Goal: Task Accomplishment & Management: Manage account settings

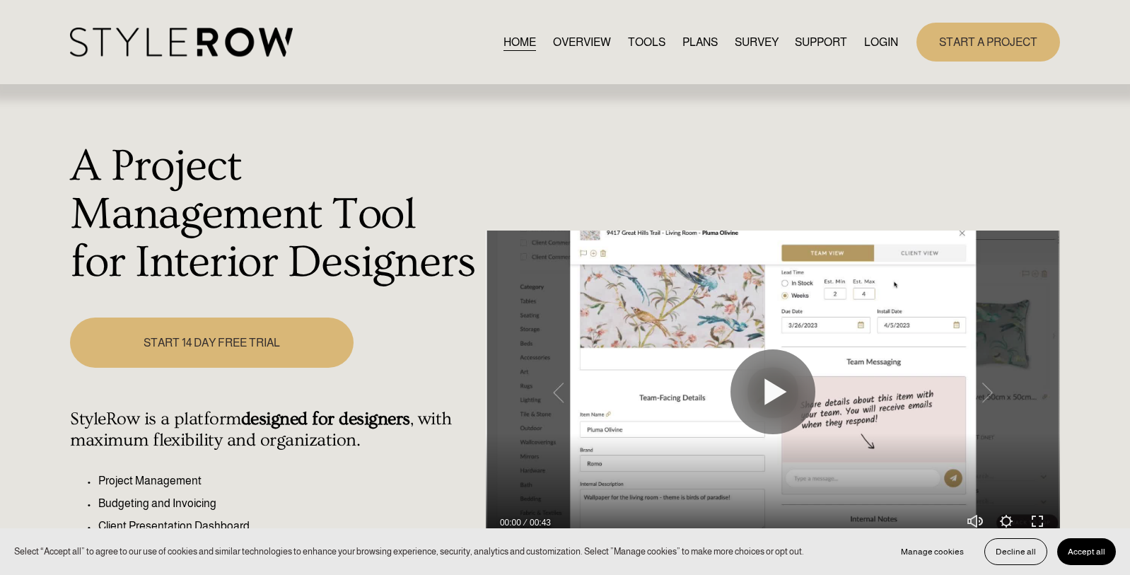
click at [877, 44] on link "LOGIN" at bounding box center [881, 42] width 34 height 19
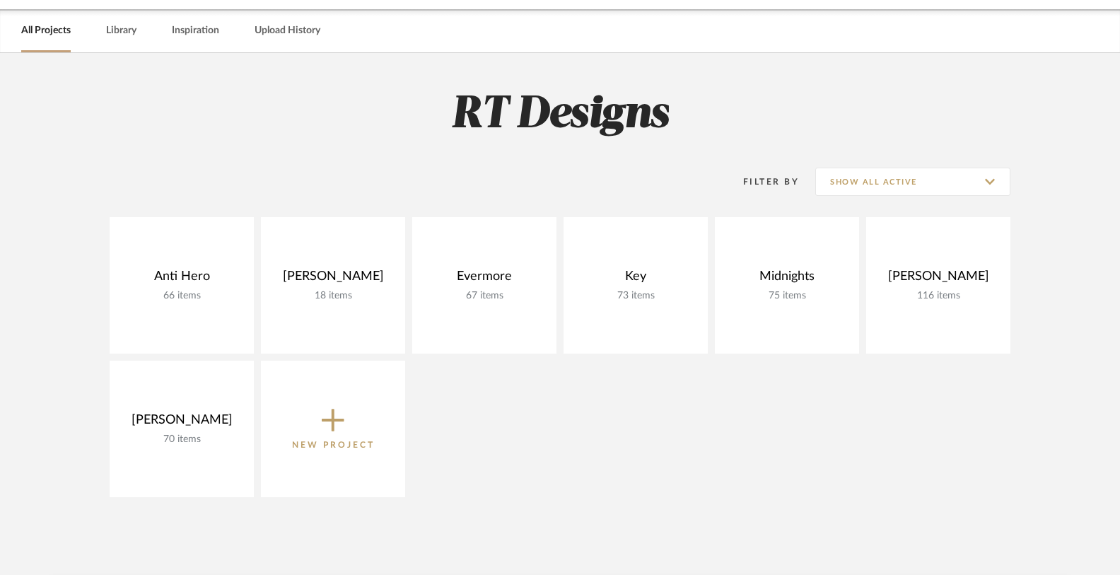
scroll to position [69, 0]
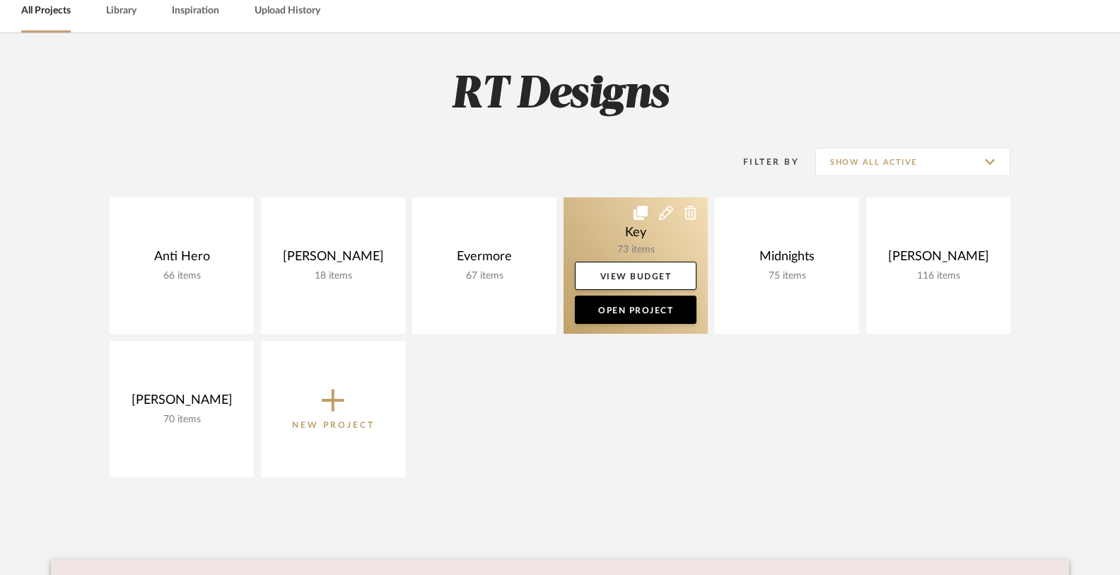
click at [618, 233] on link at bounding box center [635, 265] width 144 height 136
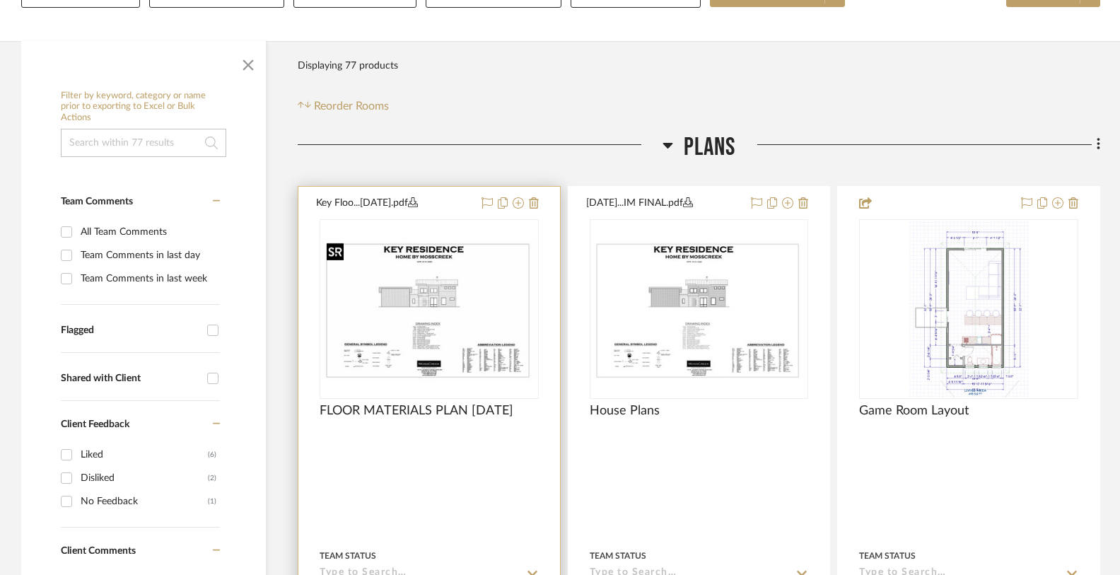
scroll to position [226, 0]
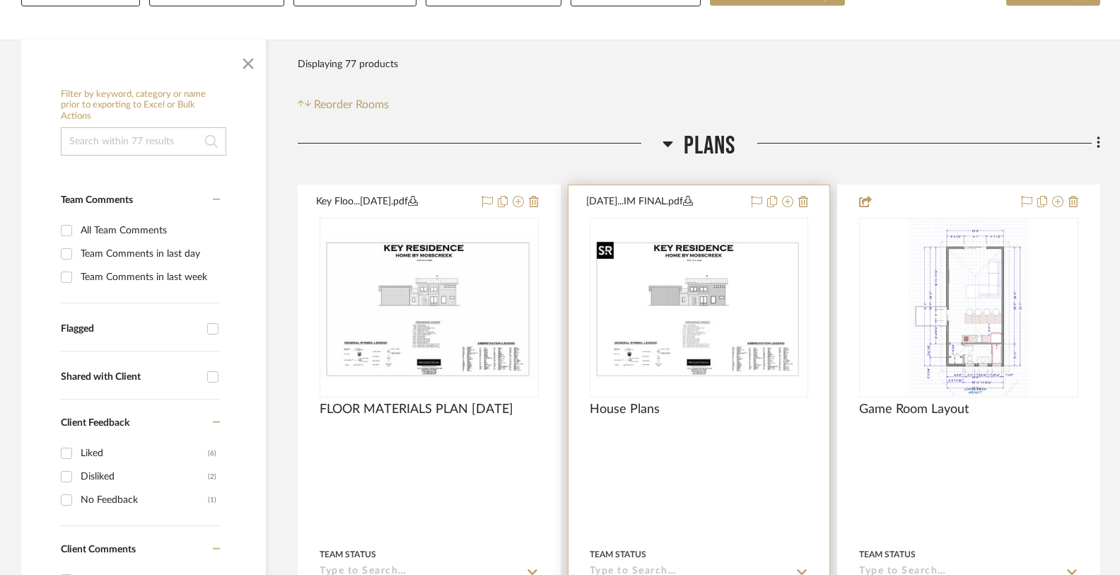
click at [679, 309] on img "0" at bounding box center [699, 307] width 216 height 144
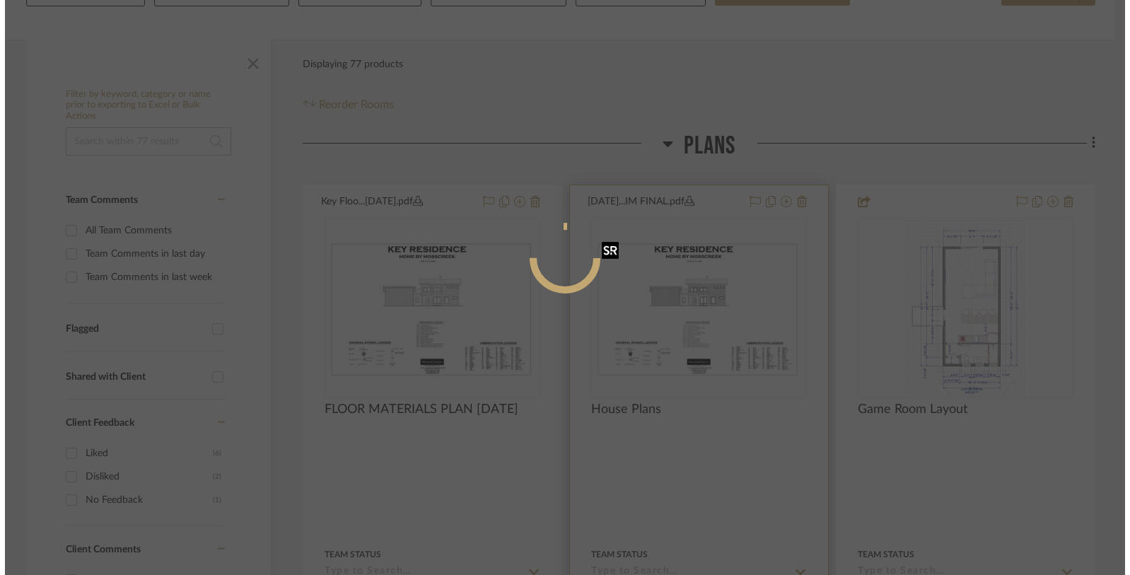
scroll to position [0, 0]
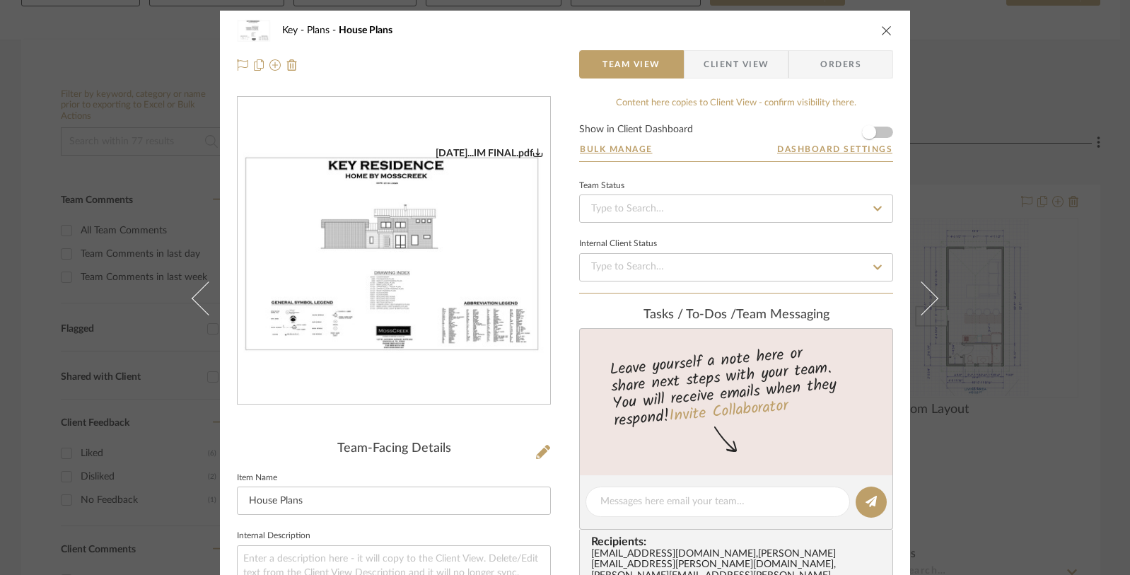
click at [375, 255] on img "0" at bounding box center [394, 251] width 312 height 209
click at [884, 33] on icon "close" at bounding box center [886, 30] width 11 height 11
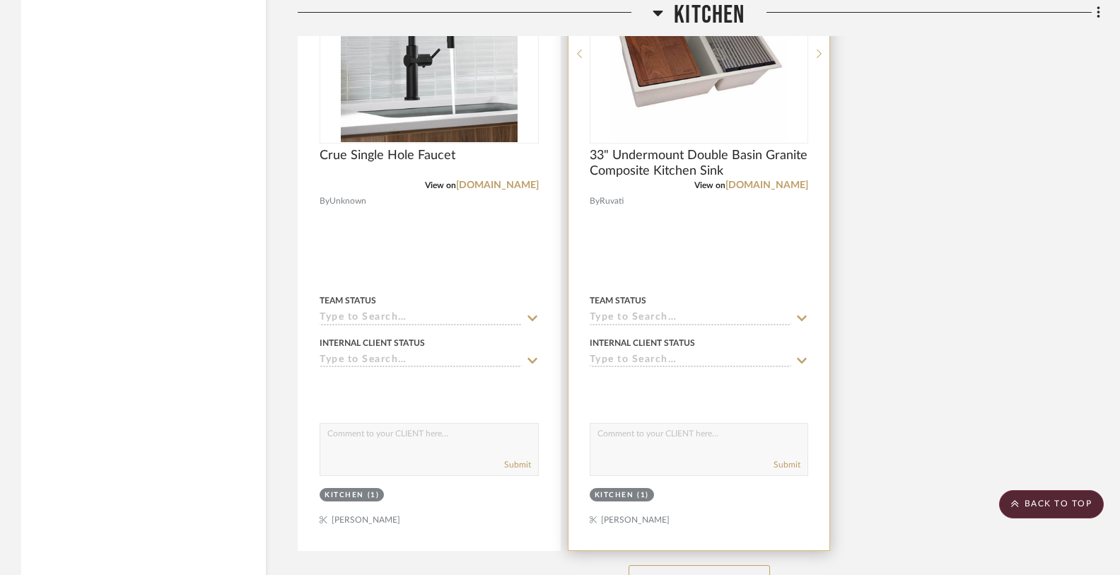
scroll to position [3155, 0]
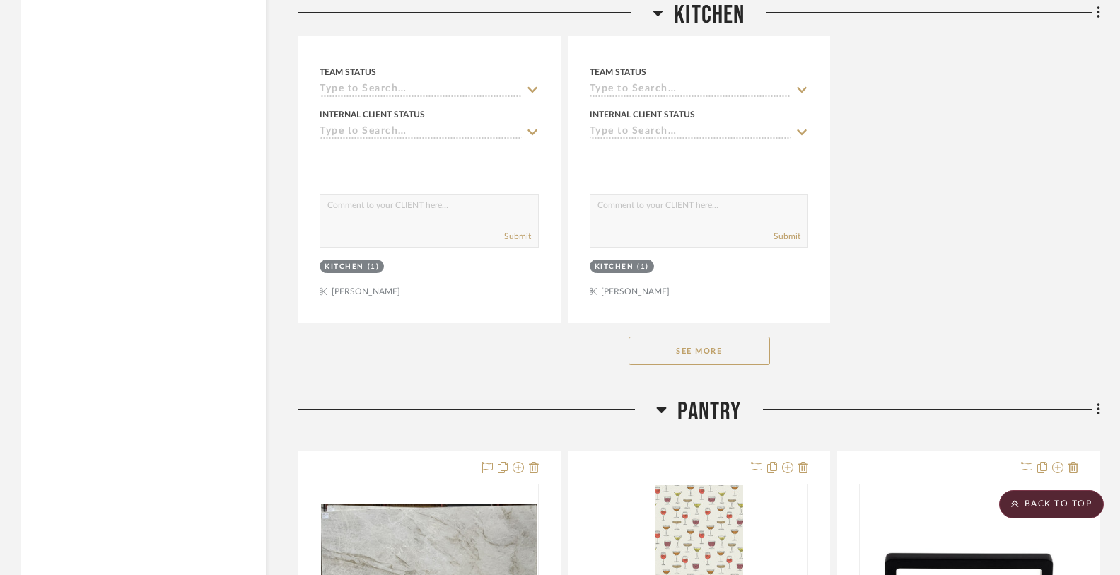
click at [722, 349] on button "See More" at bounding box center [699, 351] width 141 height 28
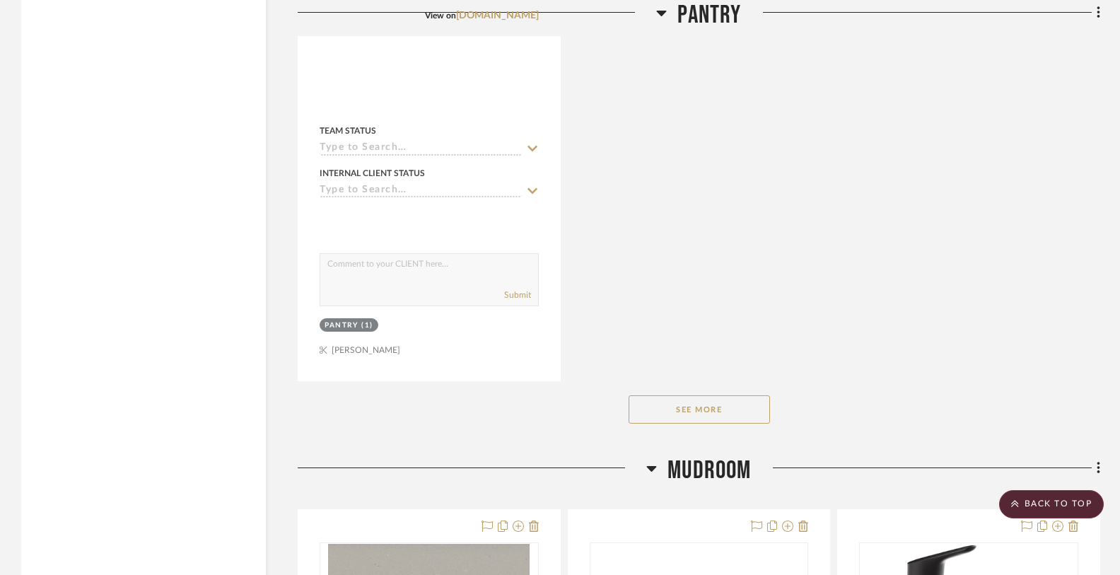
scroll to position [5732, 0]
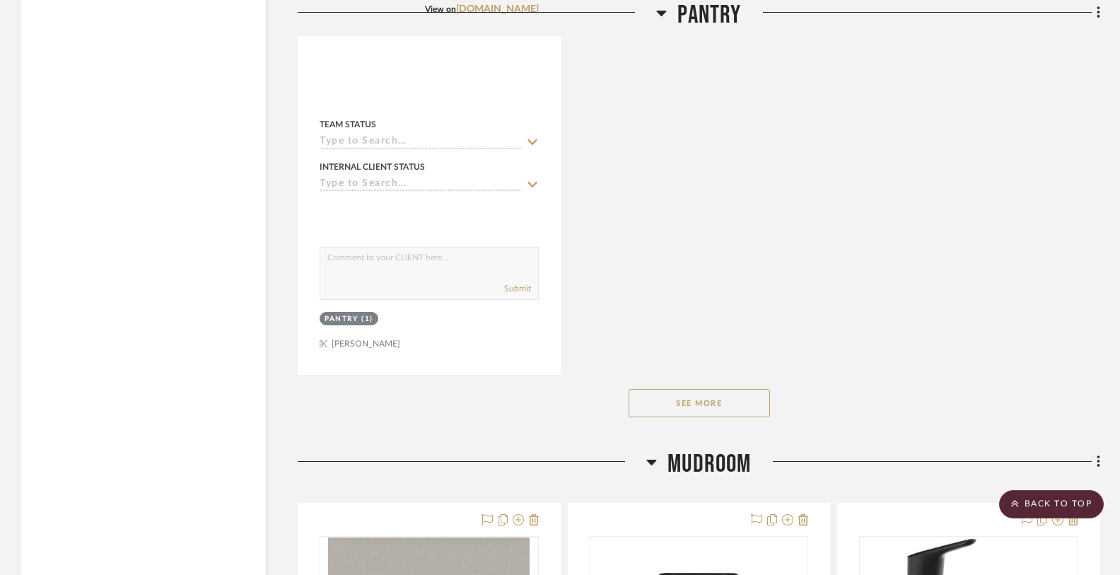
click at [673, 394] on button "See More" at bounding box center [699, 403] width 141 height 28
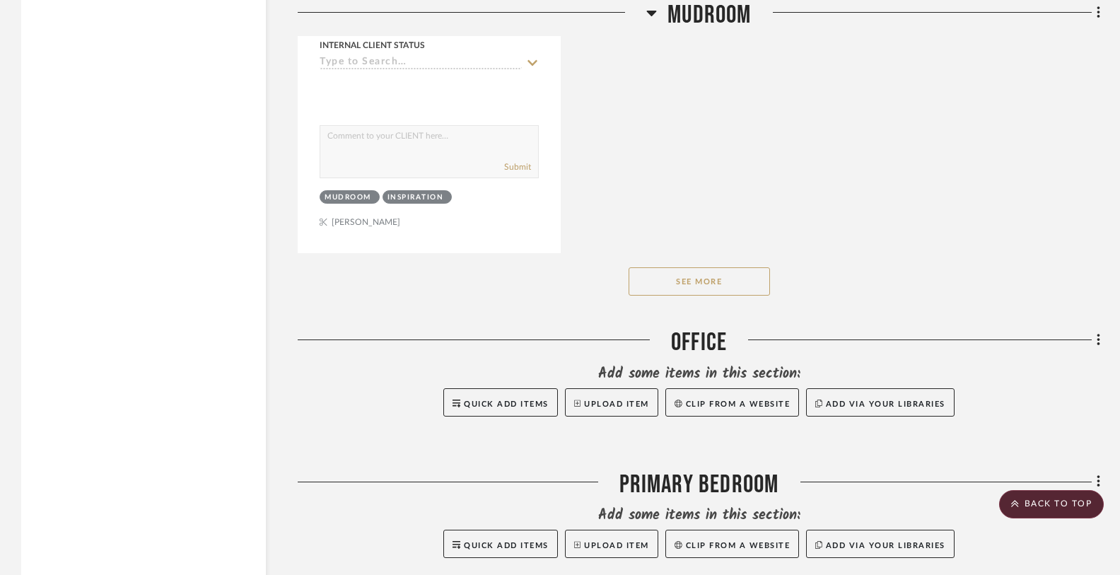
scroll to position [7868, 0]
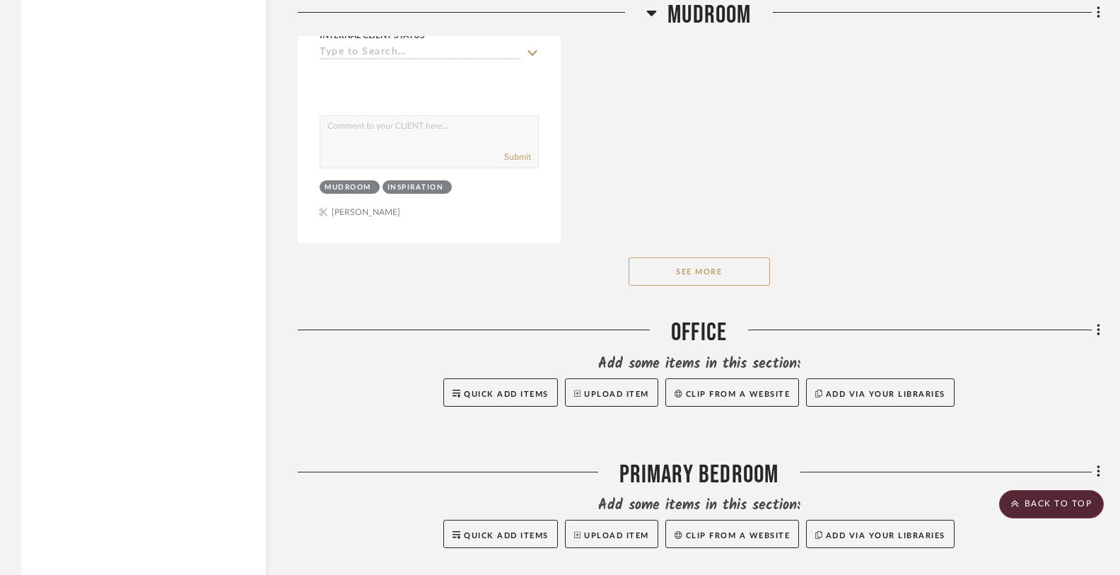
click at [691, 267] on button "See More" at bounding box center [699, 271] width 141 height 28
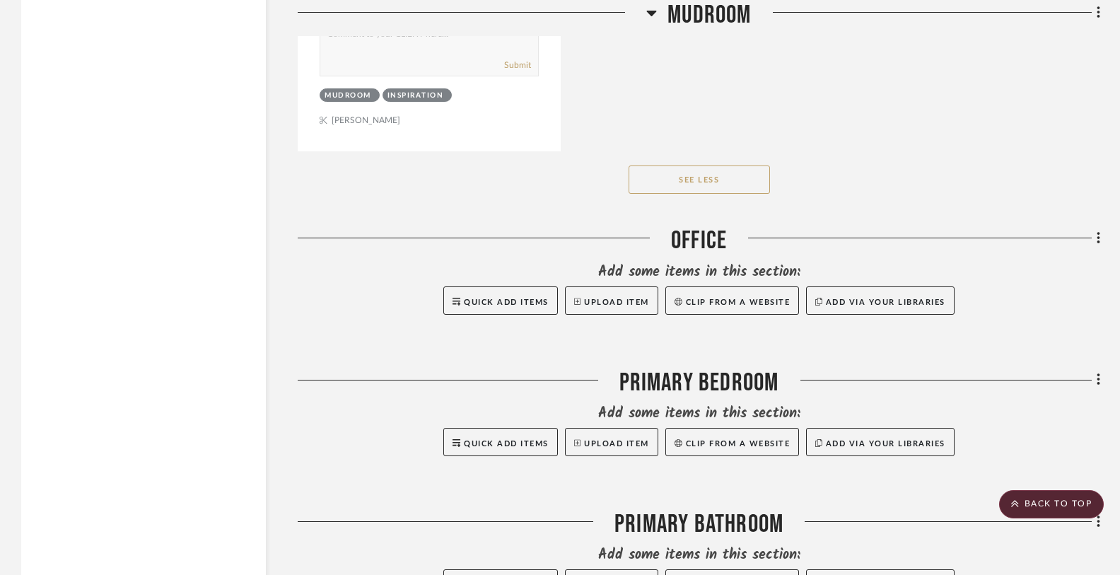
scroll to position [8137, 0]
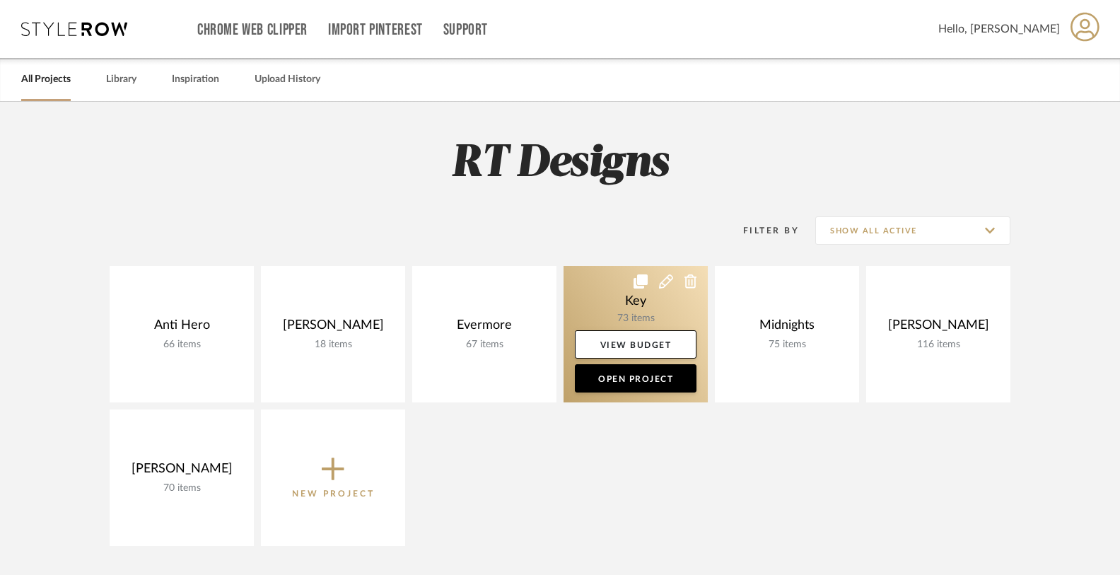
click at [619, 312] on link at bounding box center [635, 334] width 144 height 136
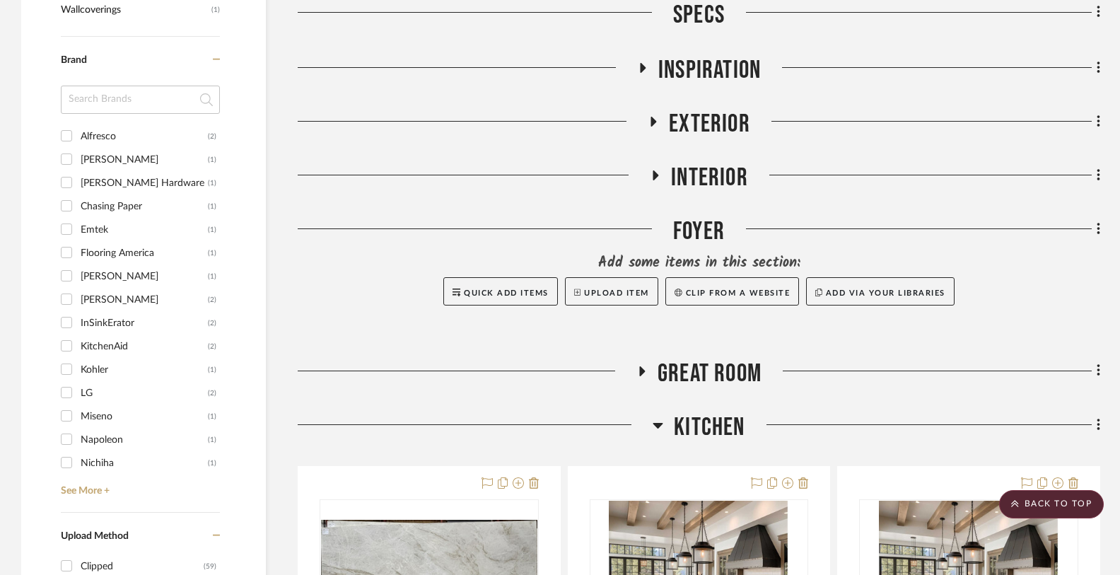
scroll to position [1145, 0]
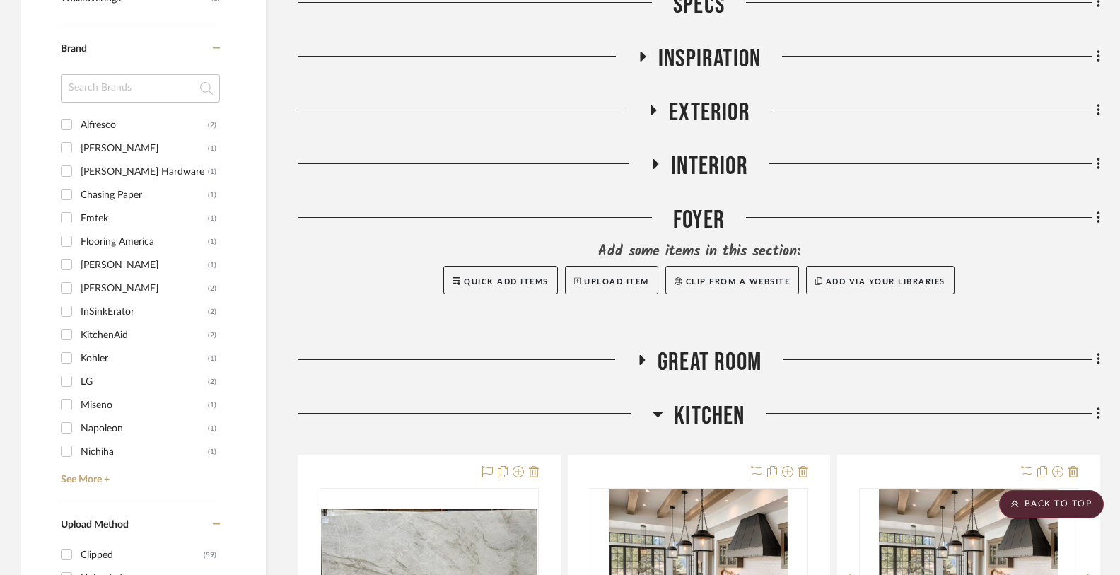
click at [661, 410] on icon at bounding box center [658, 413] width 11 height 17
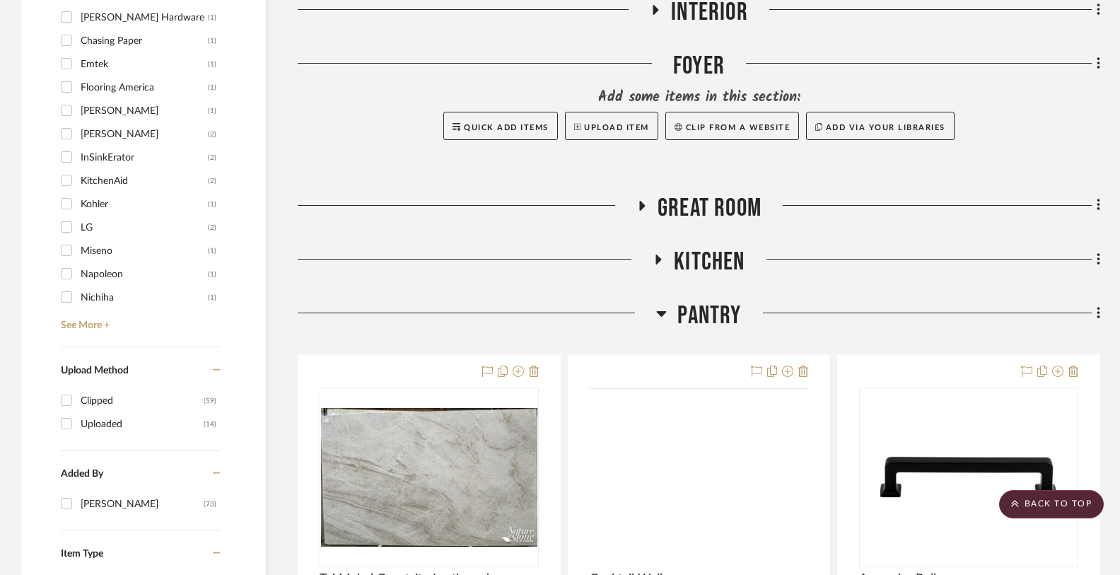
scroll to position [1312, 0]
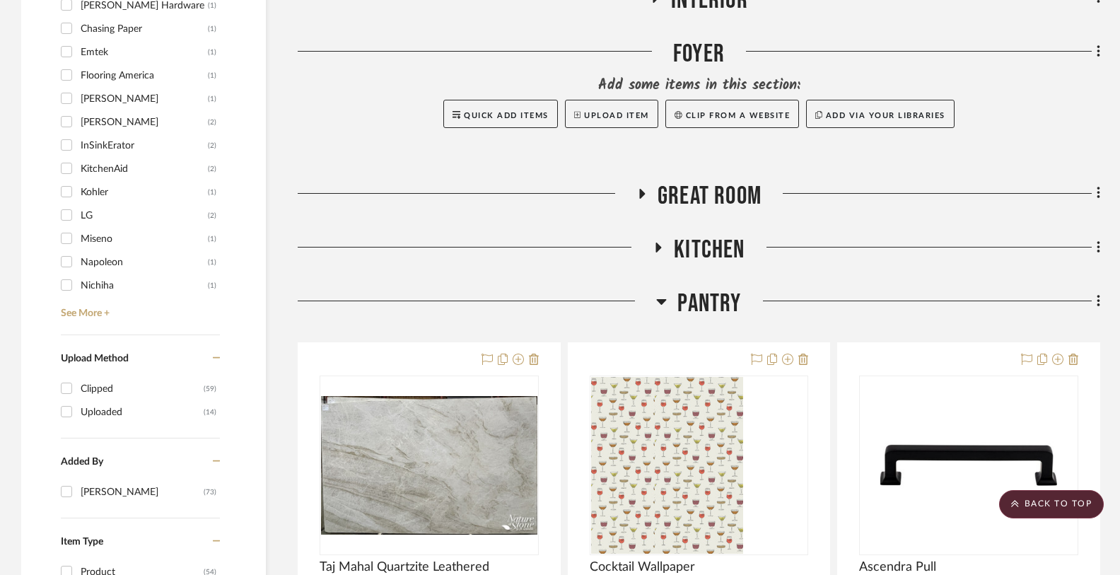
click at [660, 302] on icon at bounding box center [662, 302] width 10 height 6
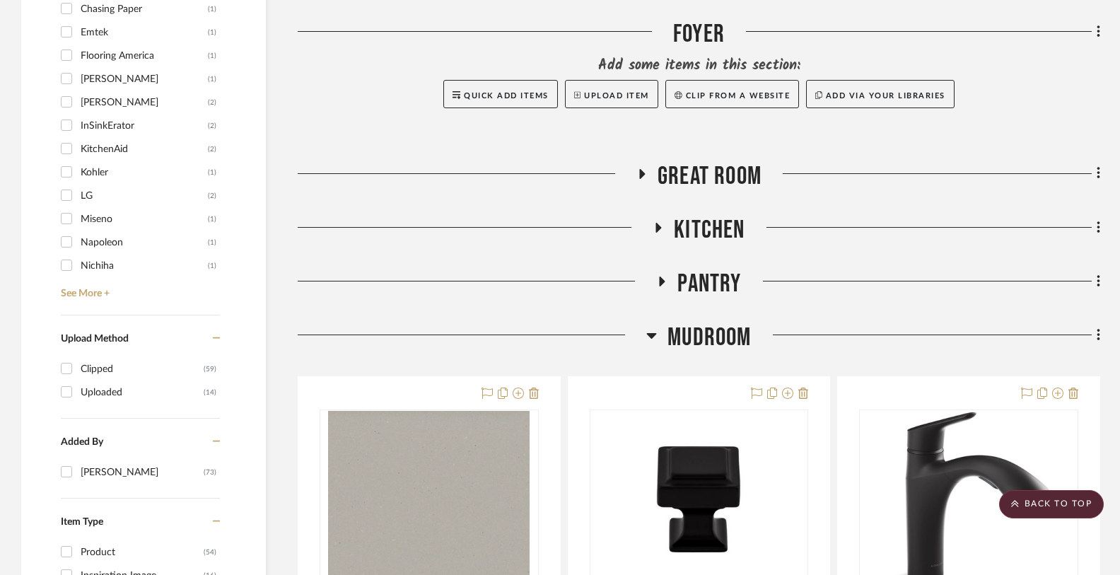
scroll to position [1357, 0]
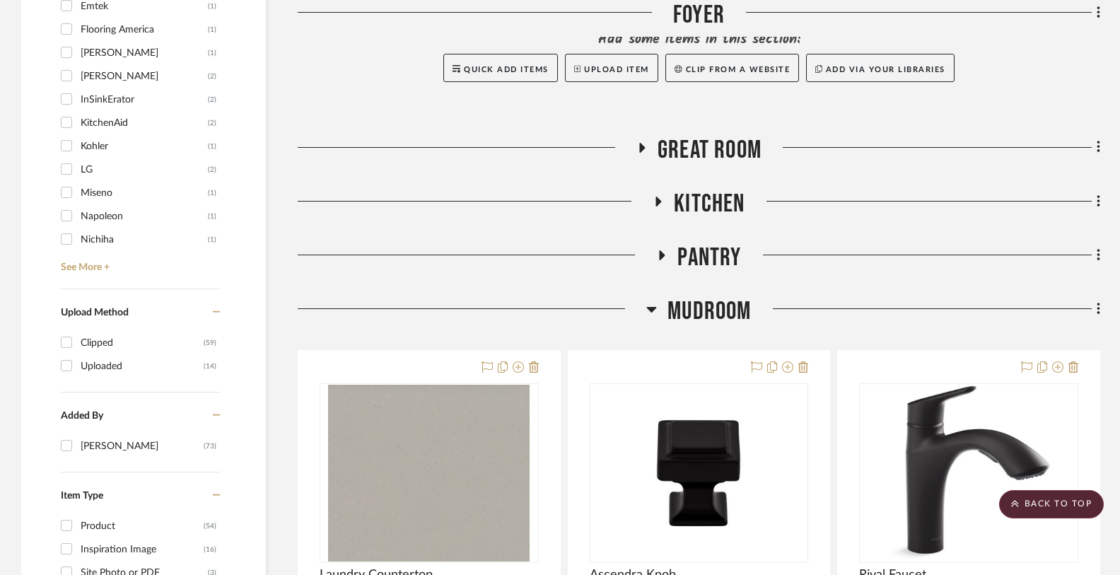
click at [660, 304] on h3 "Mudroom" at bounding box center [698, 311] width 105 height 30
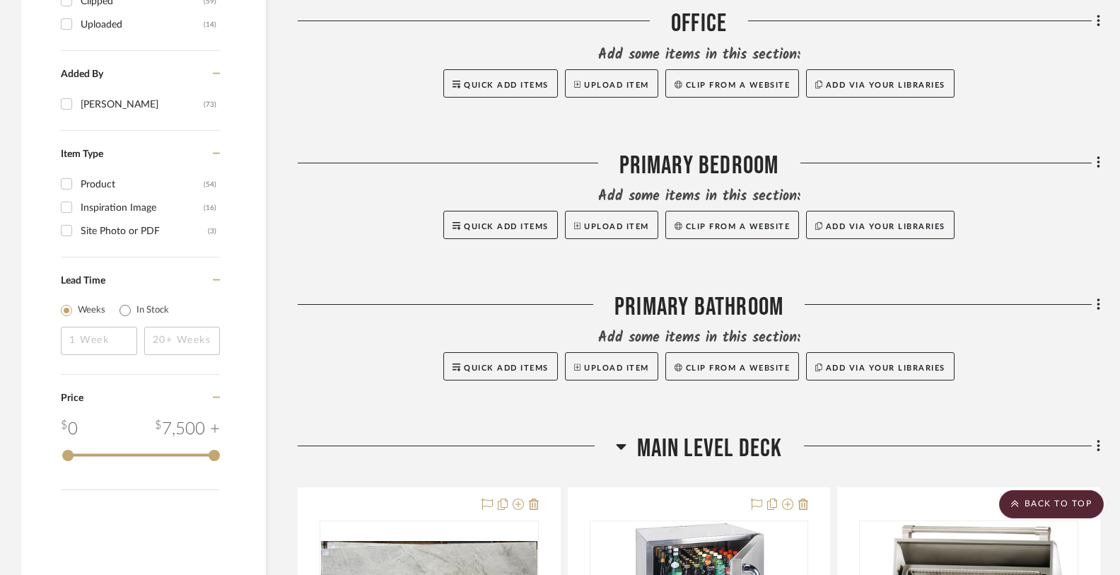
scroll to position [1935, 0]
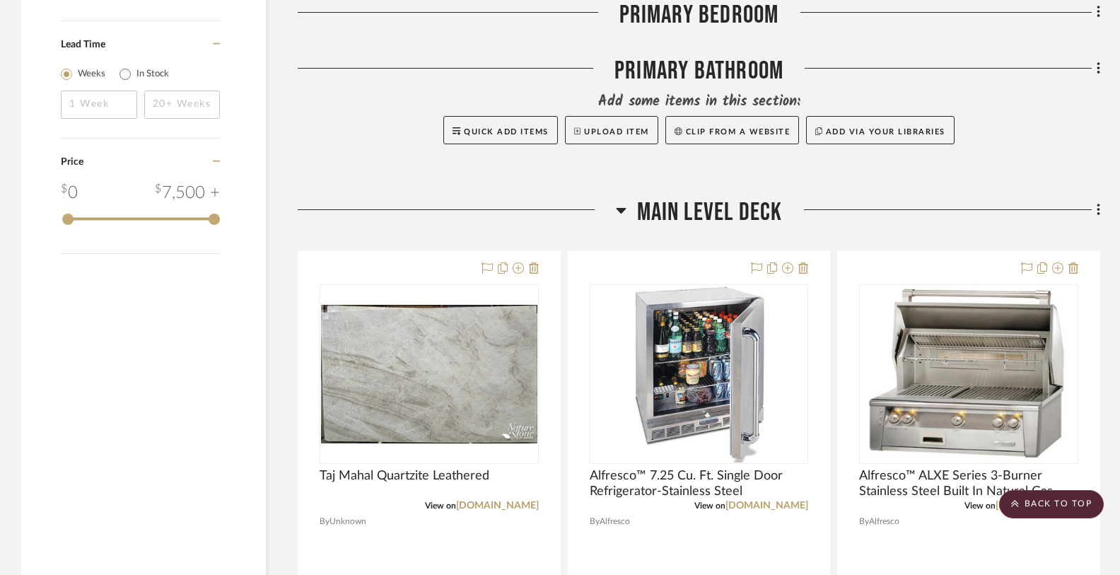
click at [622, 211] on icon at bounding box center [621, 209] width 11 height 17
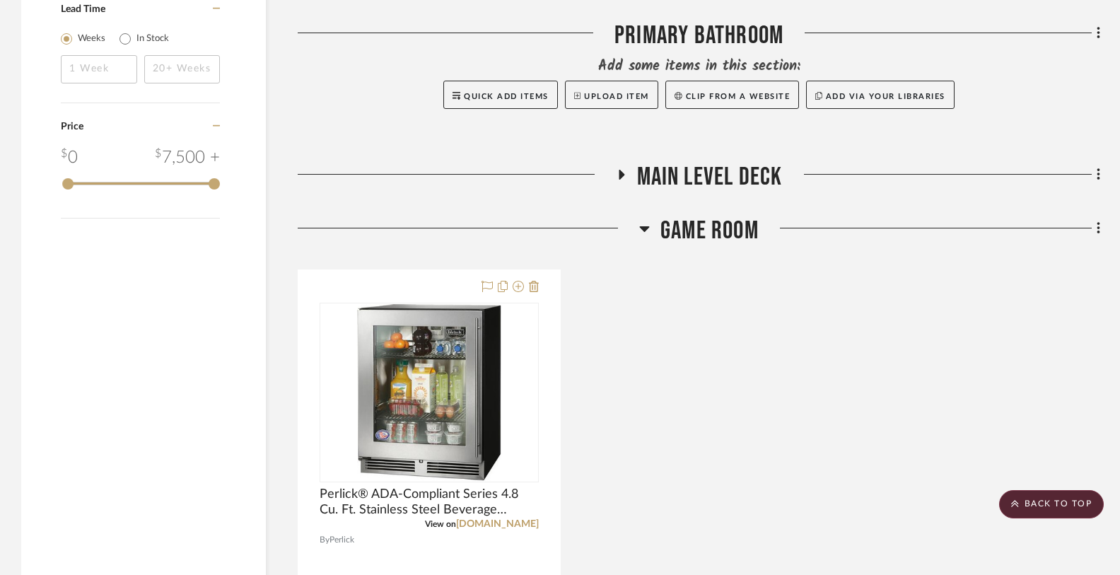
scroll to position [1989, 0]
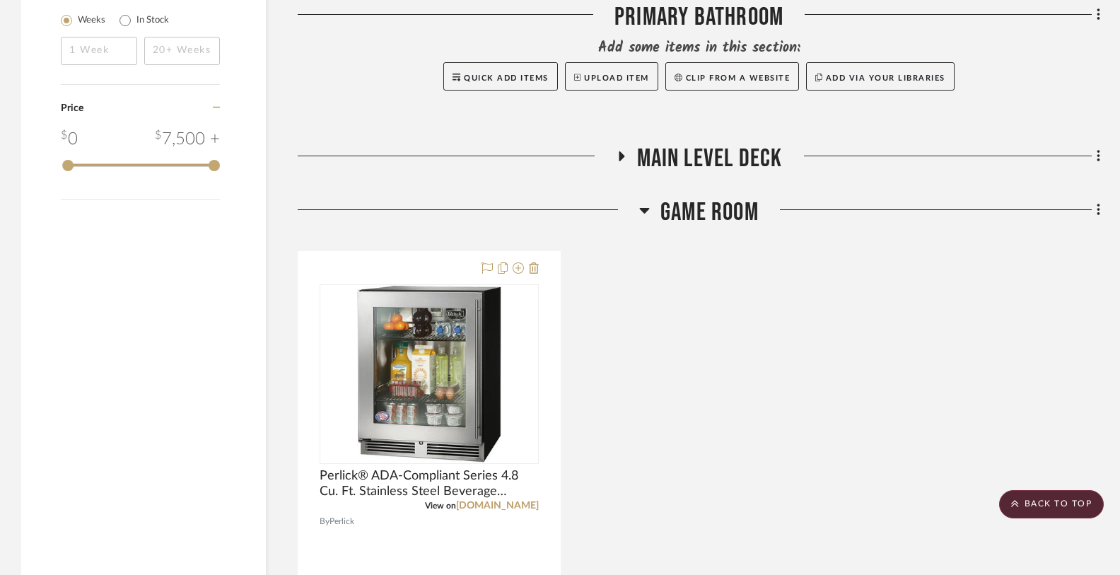
click at [647, 211] on icon at bounding box center [644, 209] width 11 height 17
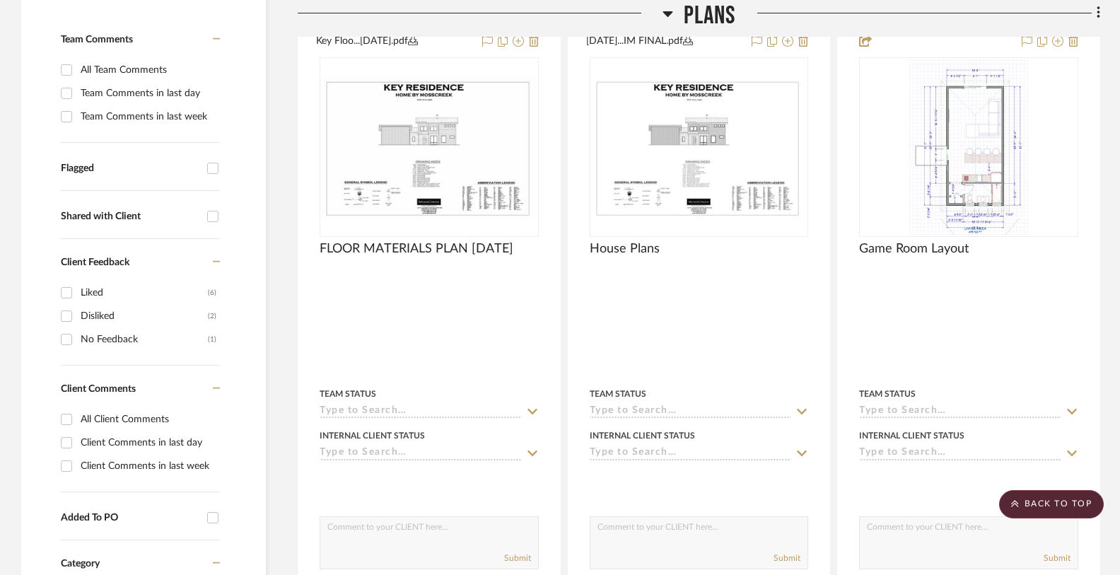
scroll to position [323, 0]
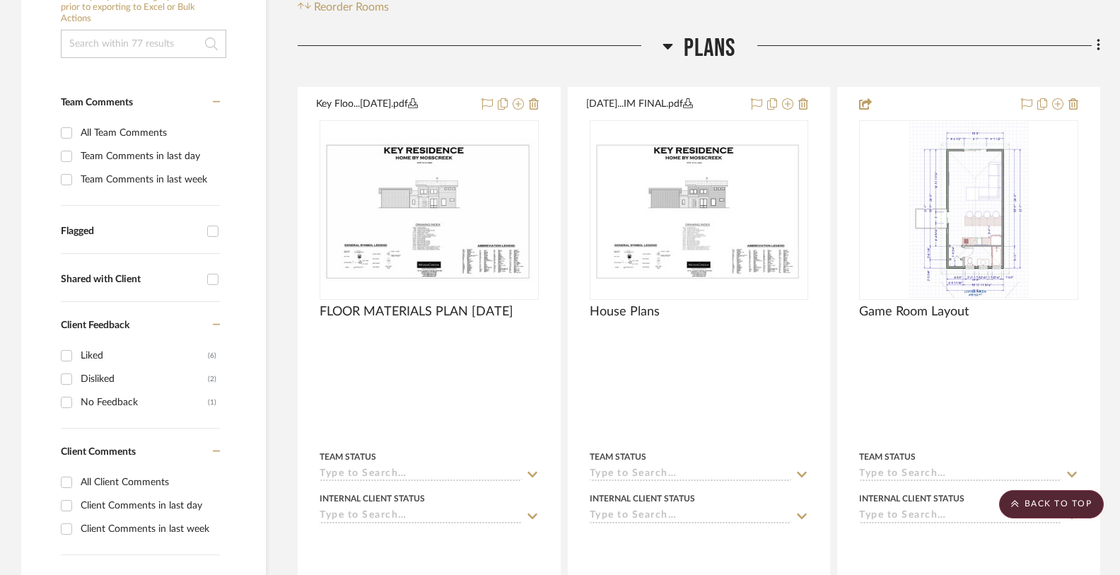
click at [668, 54] on fa-icon at bounding box center [667, 50] width 11 height 21
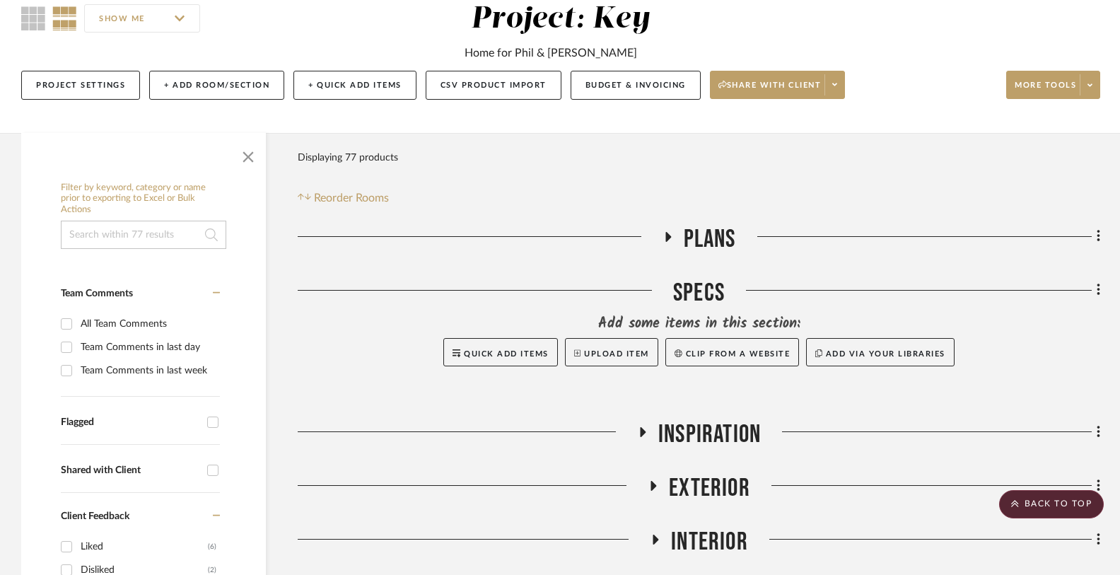
scroll to position [112, 0]
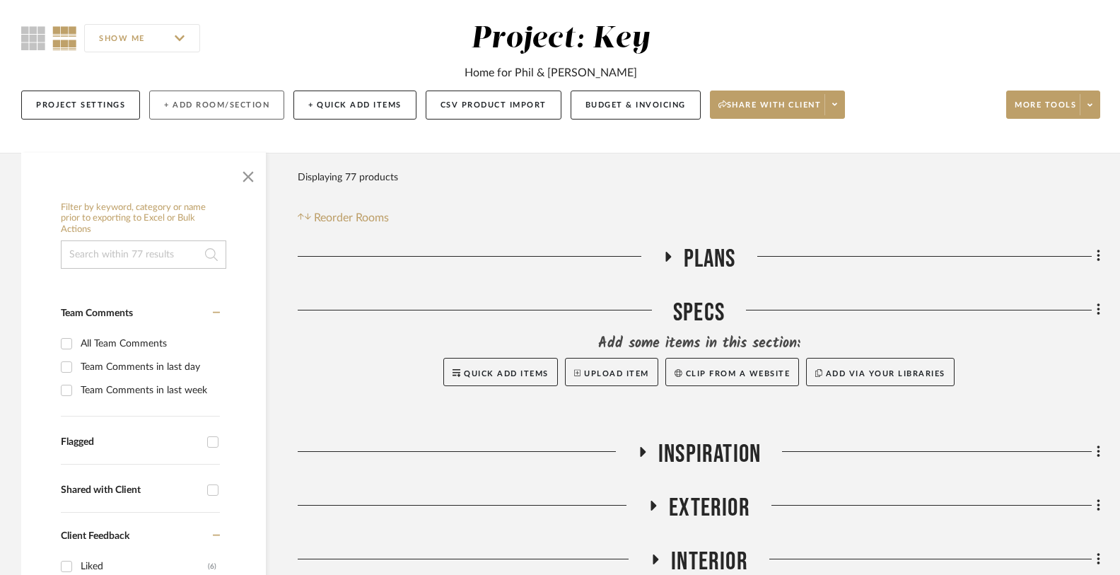
click at [178, 93] on button "+ Add Room/Section" at bounding box center [216, 104] width 135 height 29
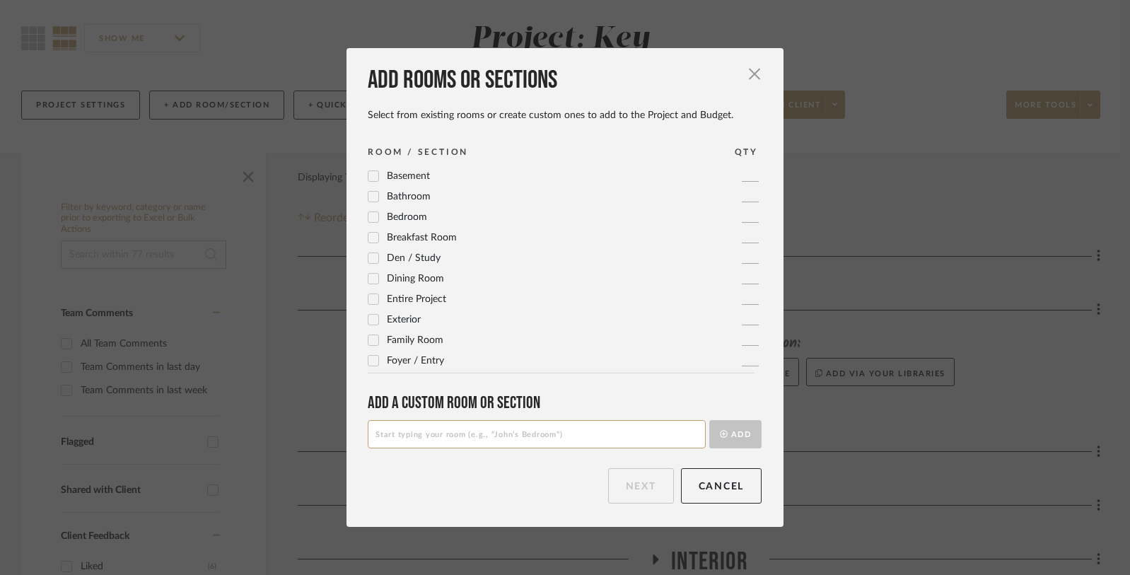
click at [394, 423] on input at bounding box center [537, 434] width 338 height 28
type input "Powder Bath"
click at [722, 430] on button "Add" at bounding box center [735, 434] width 52 height 28
click at [640, 493] on button "Next" at bounding box center [641, 485] width 66 height 35
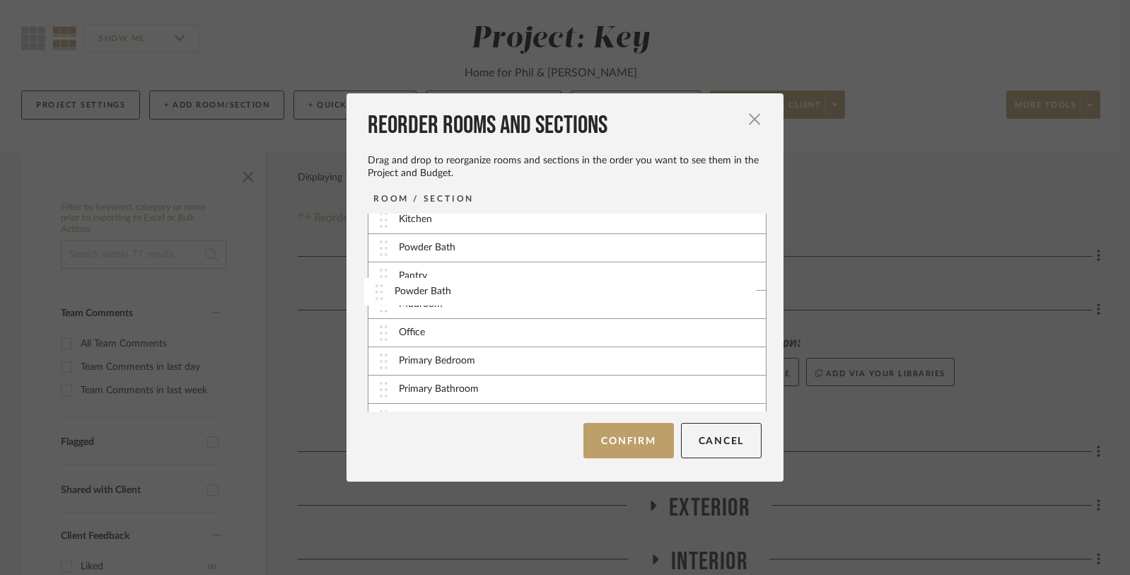
scroll to position [199, 0]
drag, startPoint x: 375, startPoint y: 399, endPoint x: 375, endPoint y: 340, distance: 59.4
click at [639, 438] on button "Confirm" at bounding box center [628, 440] width 90 height 35
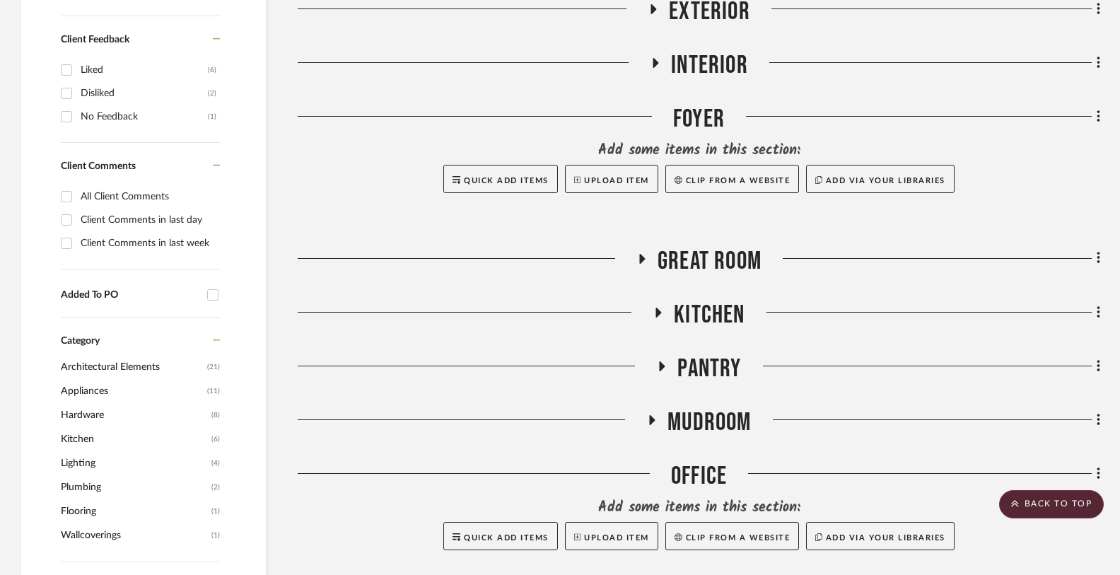
scroll to position [636, 0]
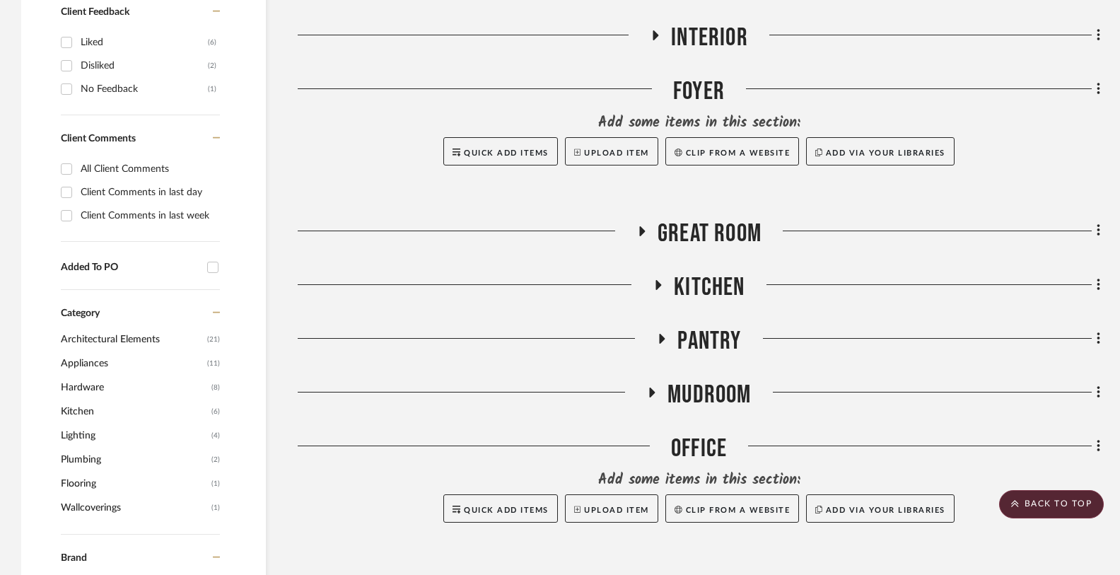
click at [643, 238] on fa-icon at bounding box center [641, 236] width 11 height 21
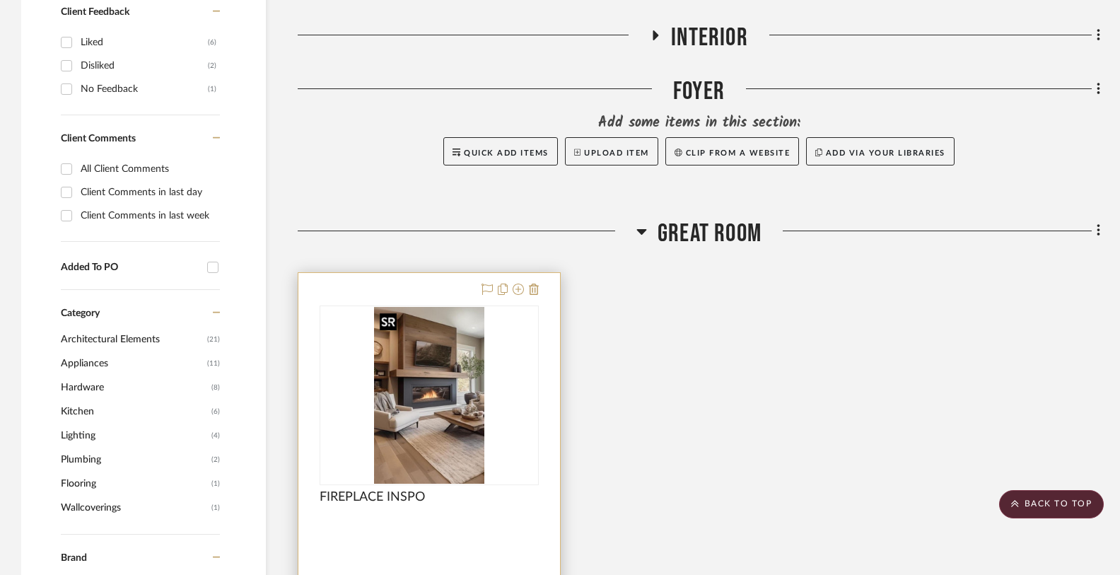
click at [0, 0] on img at bounding box center [0, 0] width 0 height 0
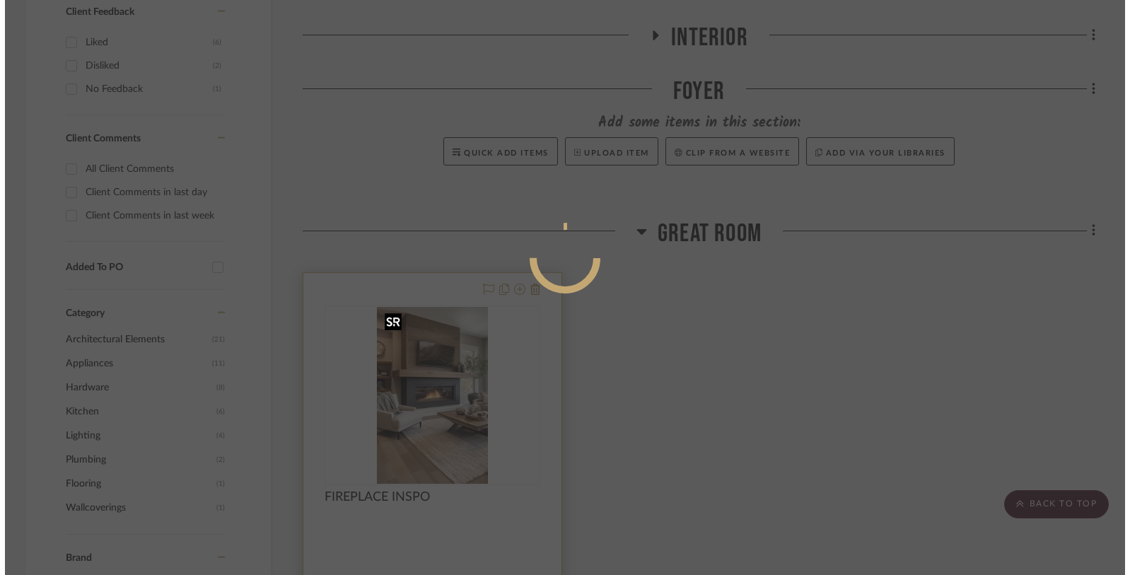
scroll to position [0, 0]
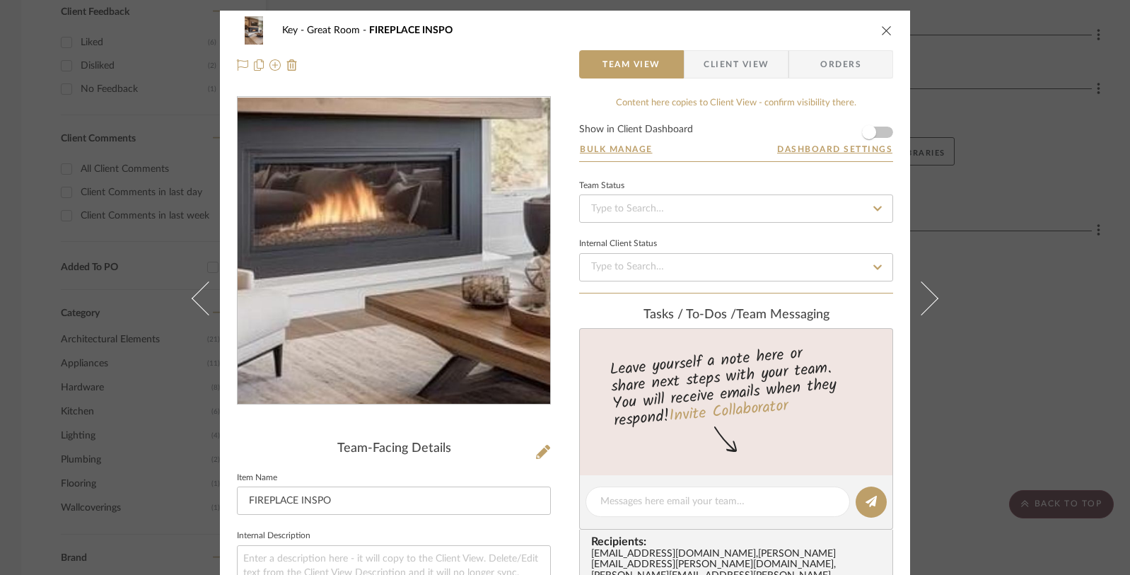
click at [407, 265] on img "0" at bounding box center [394, 251] width 192 height 307
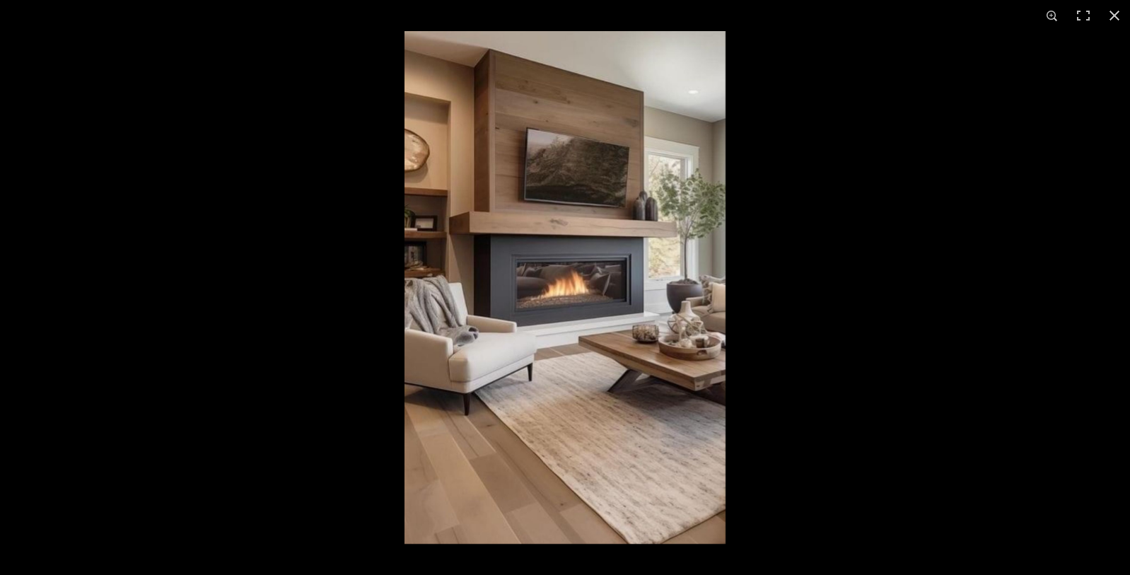
click at [588, 291] on img at bounding box center [564, 287] width 321 height 513
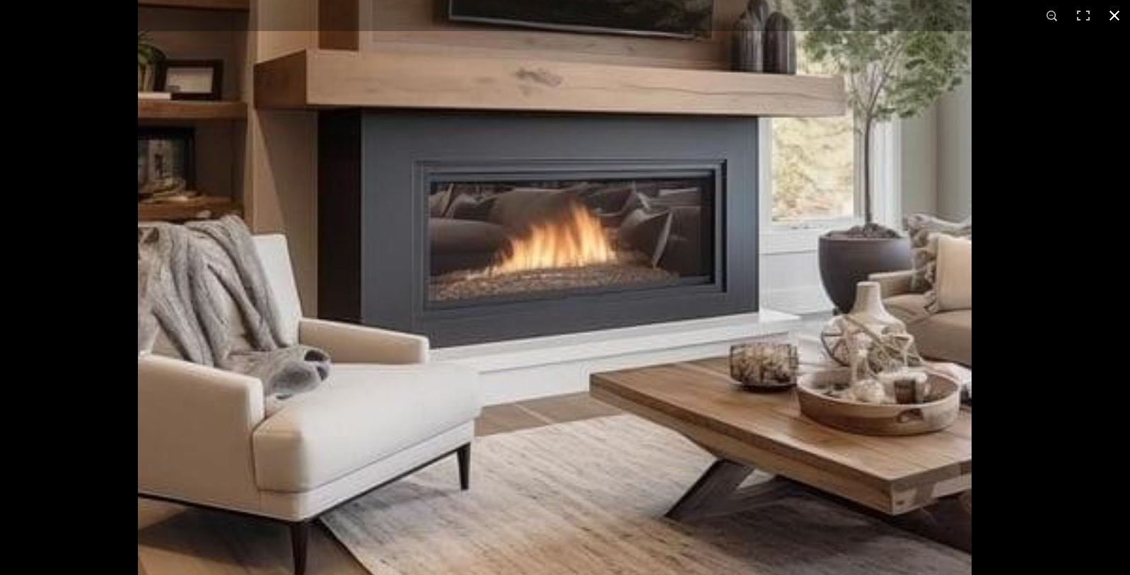
click at [0, 0] on div "1 / 1" at bounding box center [565, 287] width 1130 height 575
